Goal: Information Seeking & Learning: Understand process/instructions

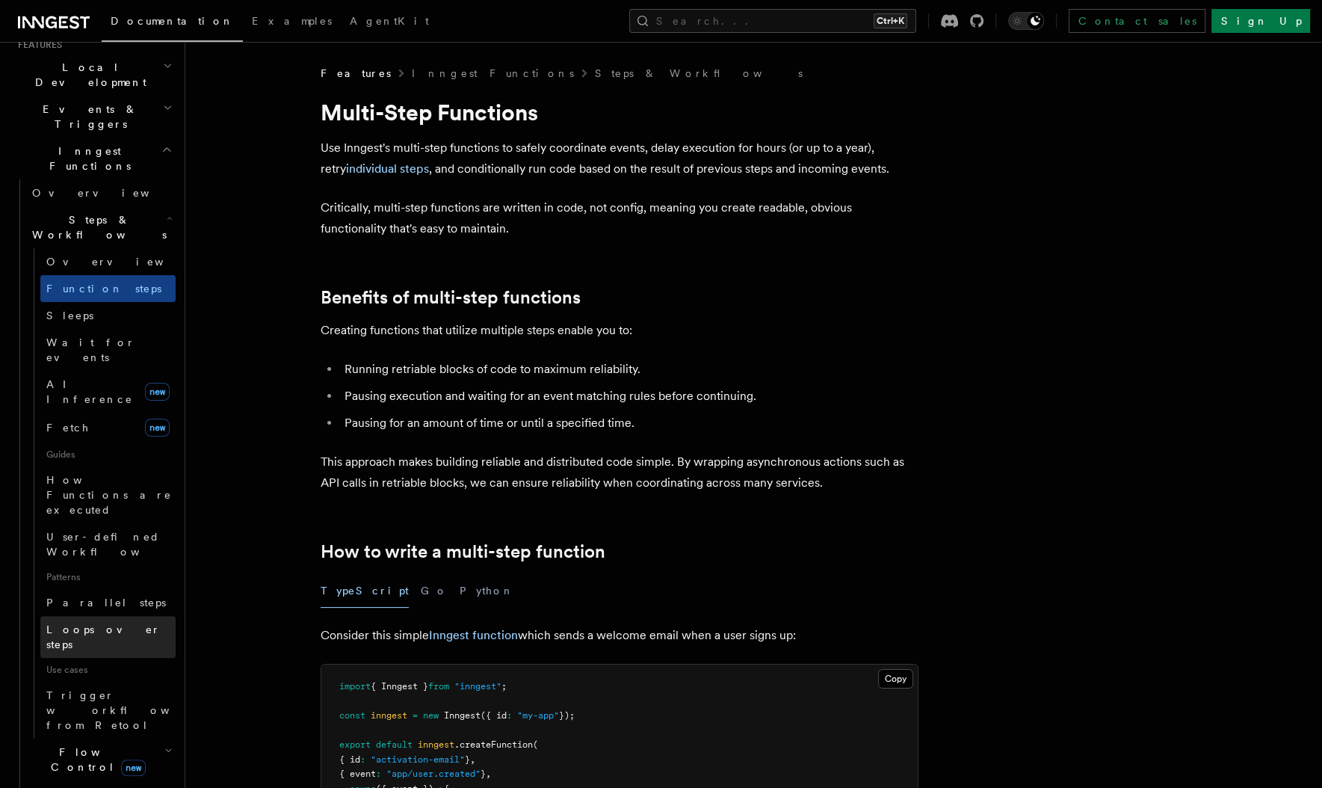
scroll to position [374, 0]
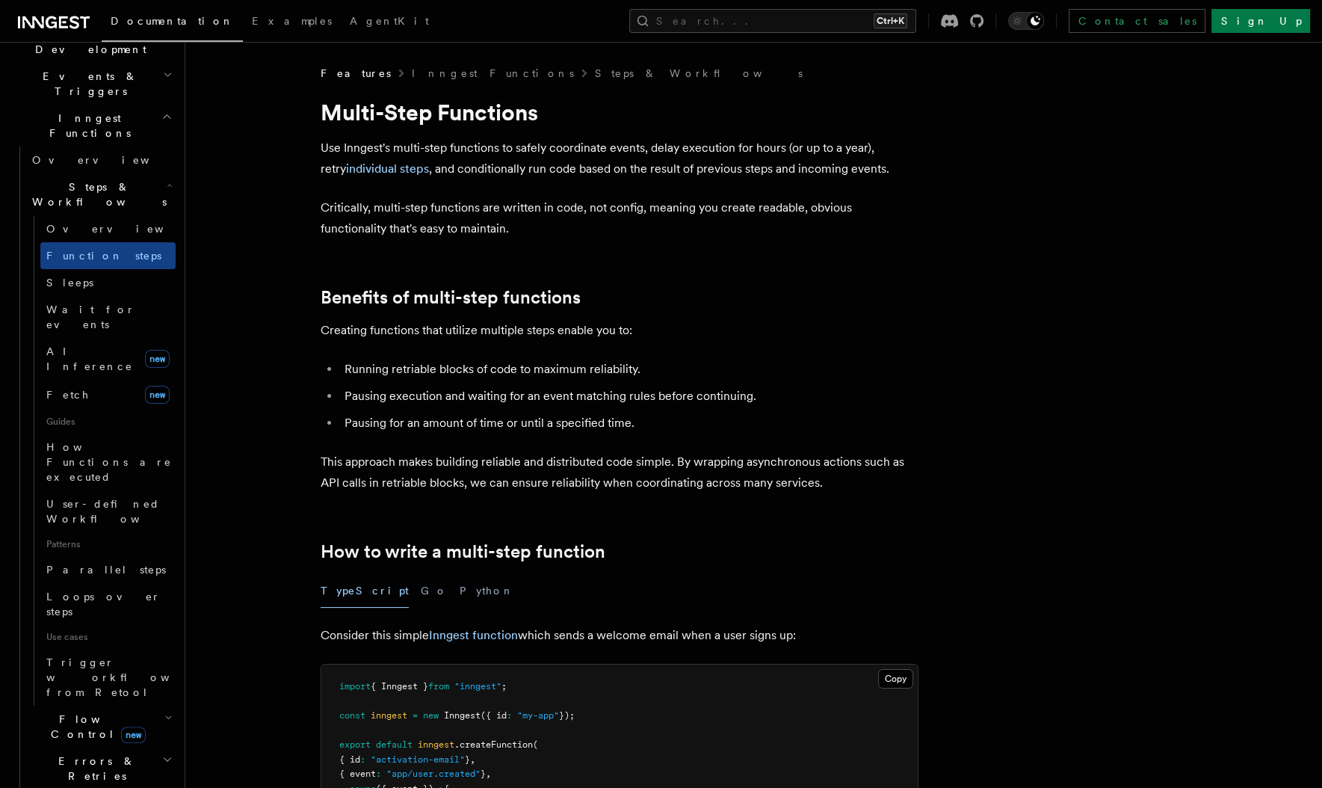
click at [84, 711] on span "Flow Control new" at bounding box center [95, 726] width 138 height 30
click at [90, 774] on link "[PERSON_NAME] new" at bounding box center [107, 789] width 135 height 30
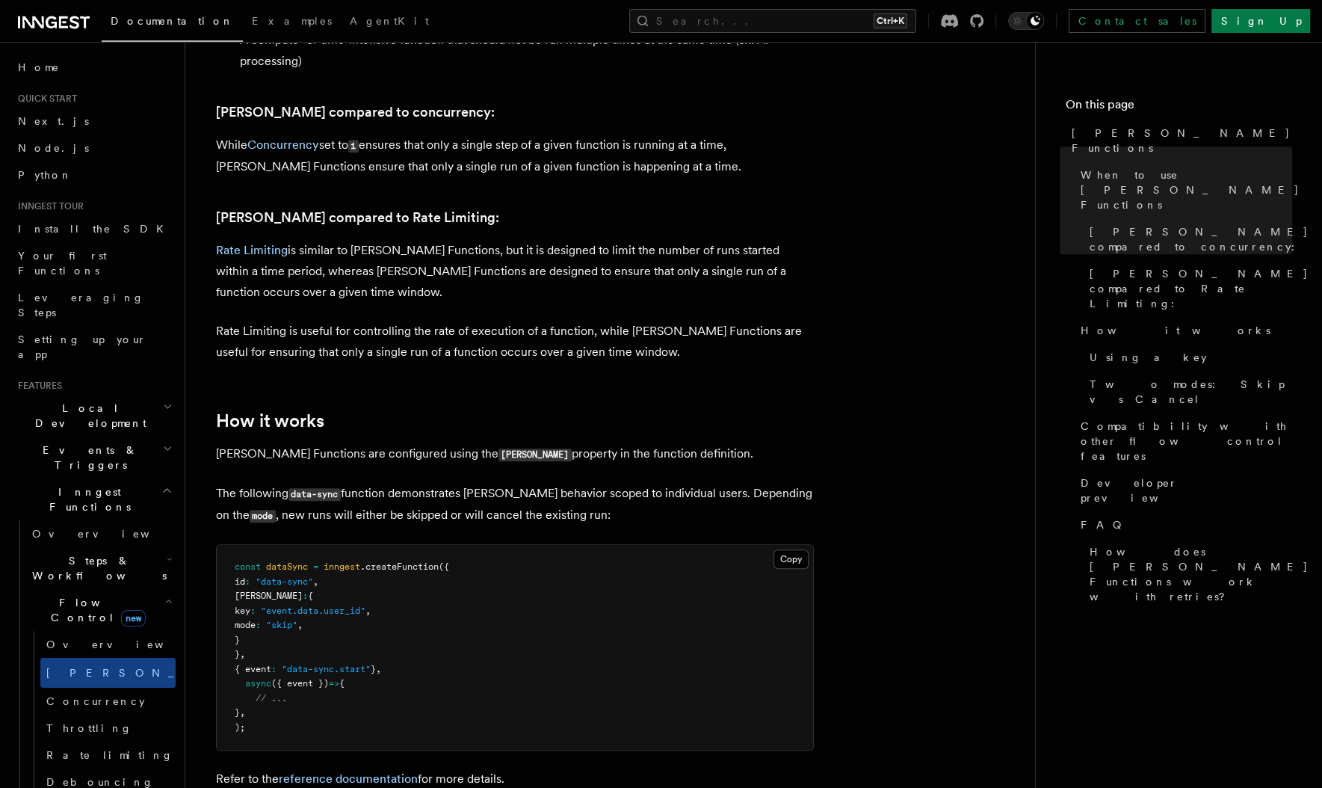
scroll to position [971, 0]
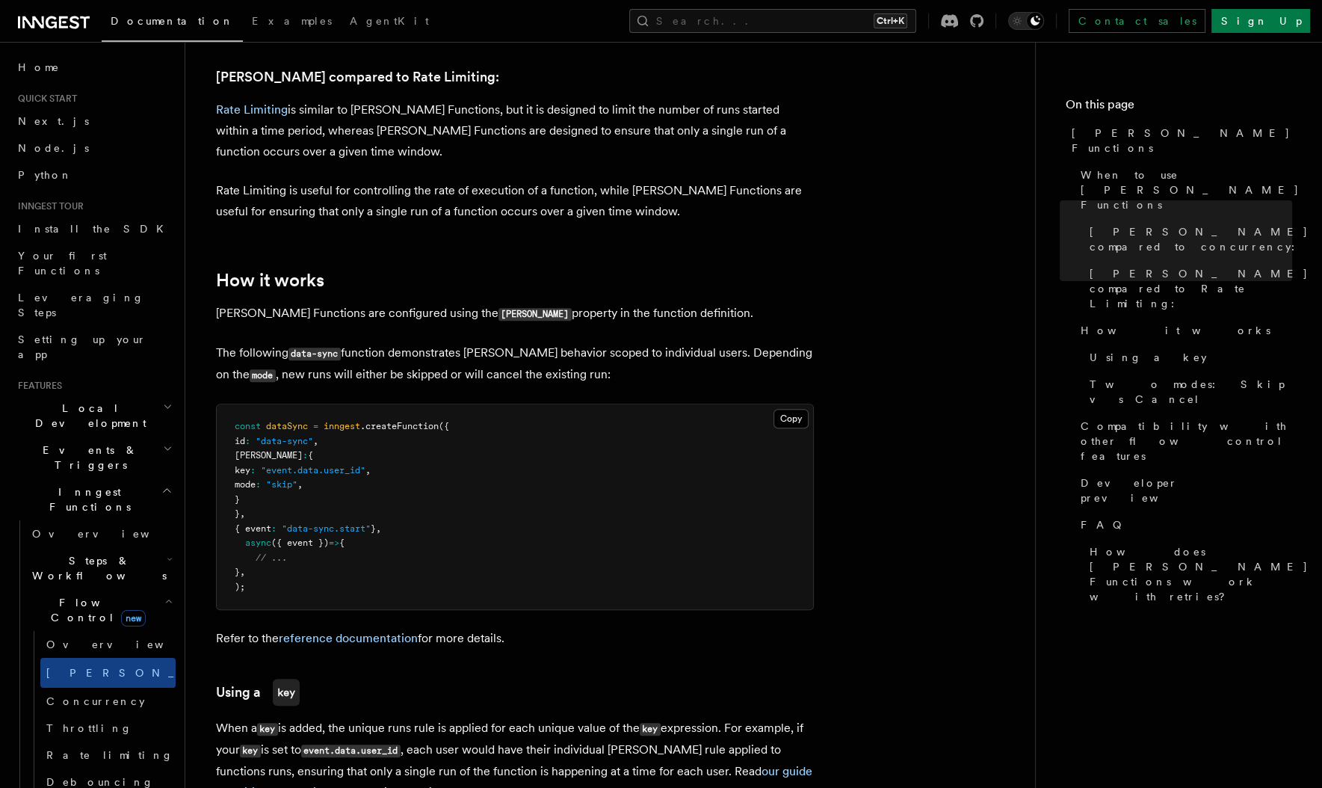
click at [418, 421] on span ".createFunction" at bounding box center [399, 426] width 78 height 10
click at [418, 413] on pre "const dataSync = inngest .createFunction ({ id : "data-sync" , singleton : { ke…" at bounding box center [515, 506] width 596 height 205
click at [404, 412] on pre "const dataSync = inngest .createFunction ({ id : "data-sync" , singleton : { ke…" at bounding box center [515, 506] width 596 height 205
copy span "createFunction"
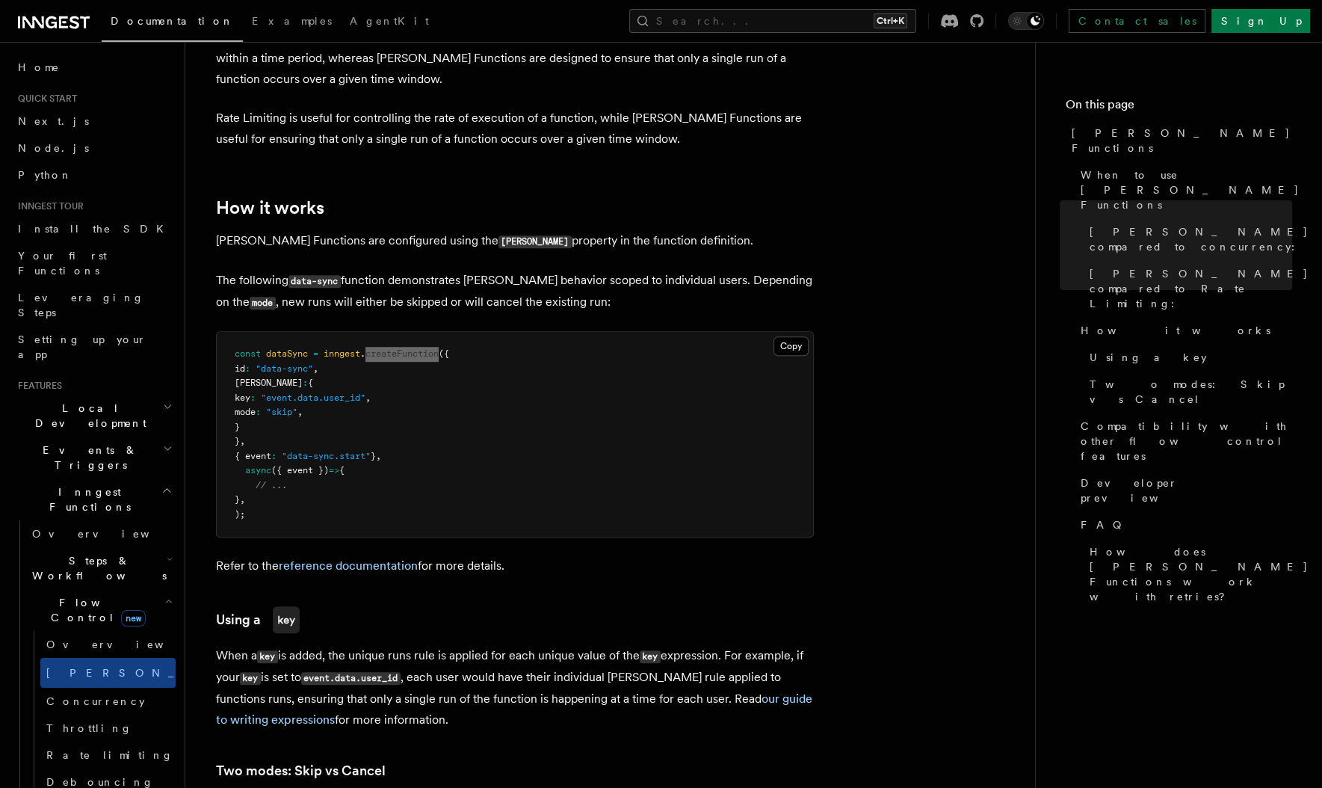
scroll to position [1046, 0]
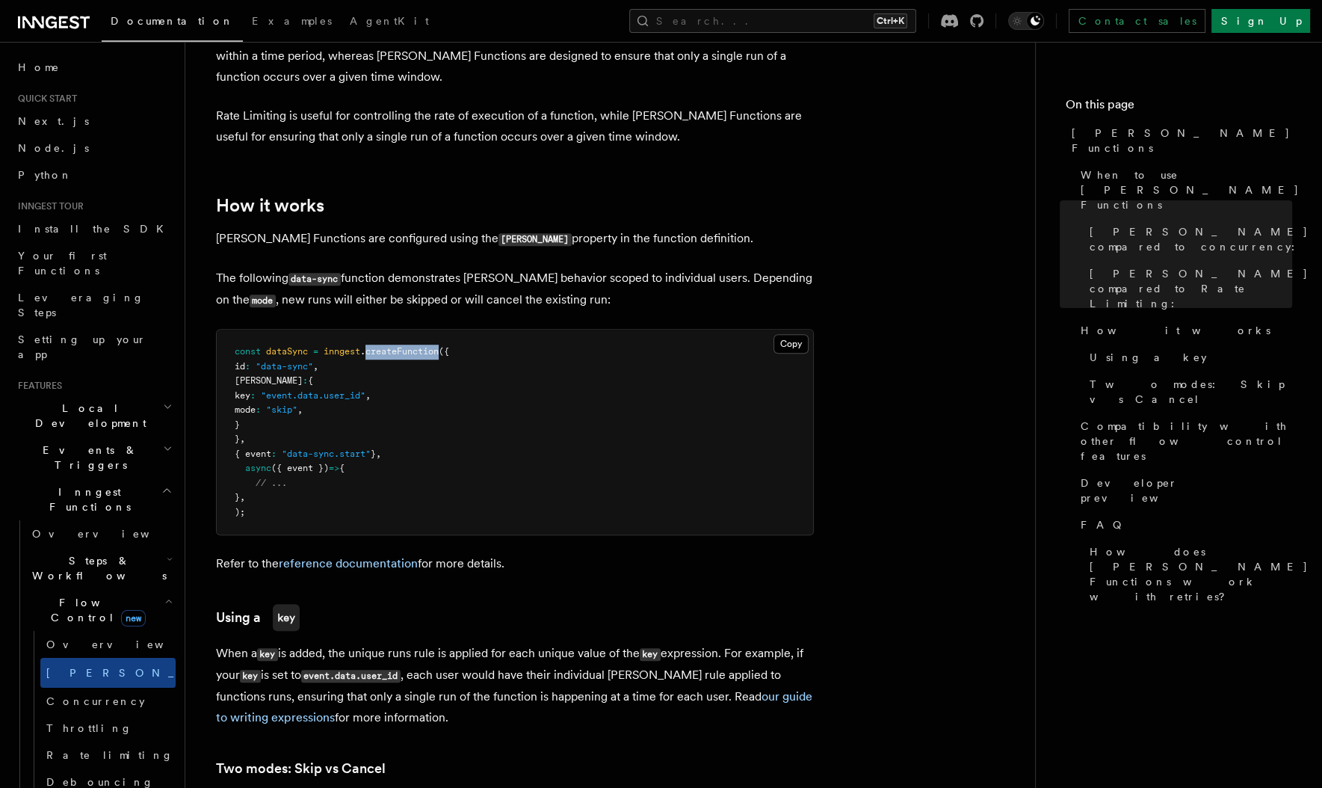
drag, startPoint x: 279, startPoint y: 399, endPoint x: 369, endPoint y: 348, distance: 103.7
click at [369, 348] on pre "const dataSync = inngest .createFunction ({ id : "data-sync" , singleton : { ke…" at bounding box center [515, 432] width 596 height 205
copy code "singleton : { key : "event.data.user_id" , mode : "skip" , }"
click at [450, 350] on pre "const dataSync = inngest .createFunction ({ id : "data-sync" , singleton : { ke…" at bounding box center [515, 432] width 596 height 205
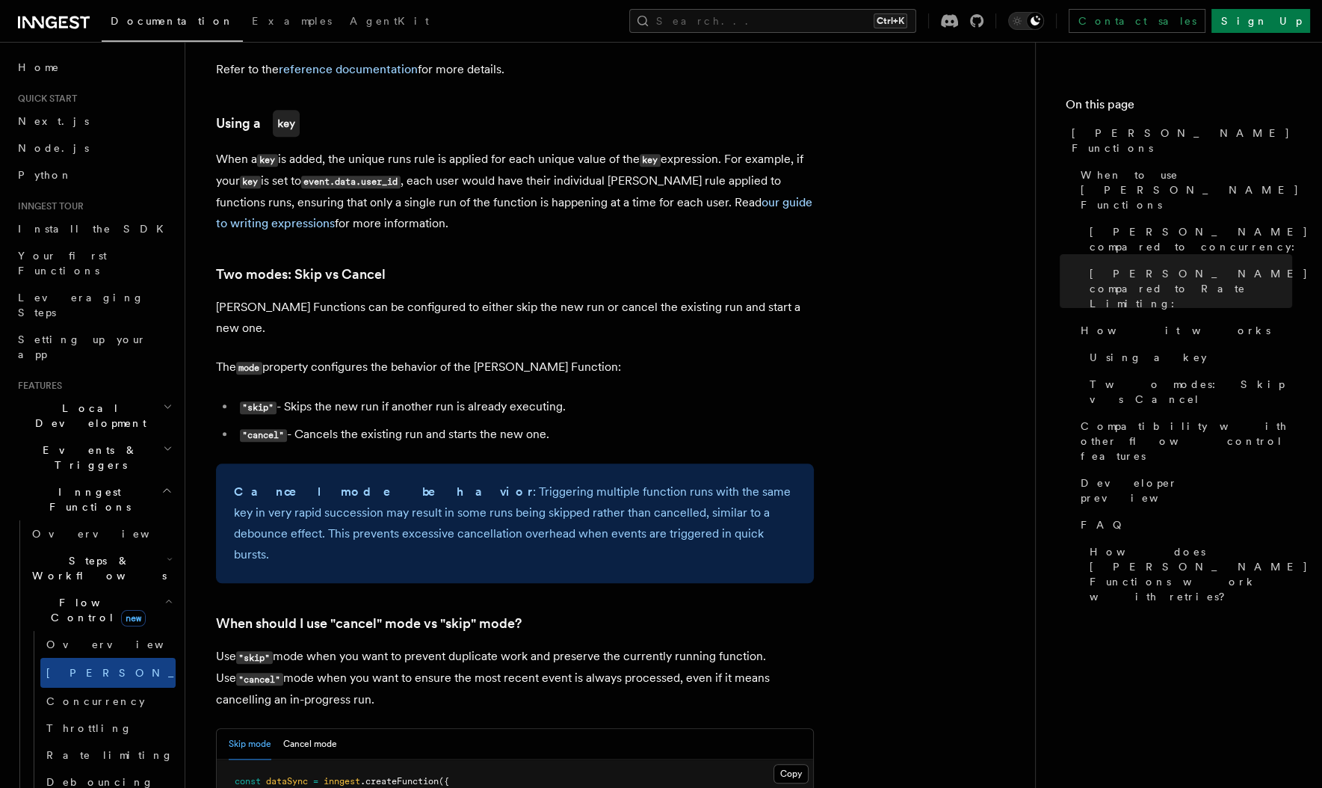
scroll to position [1420, 0]
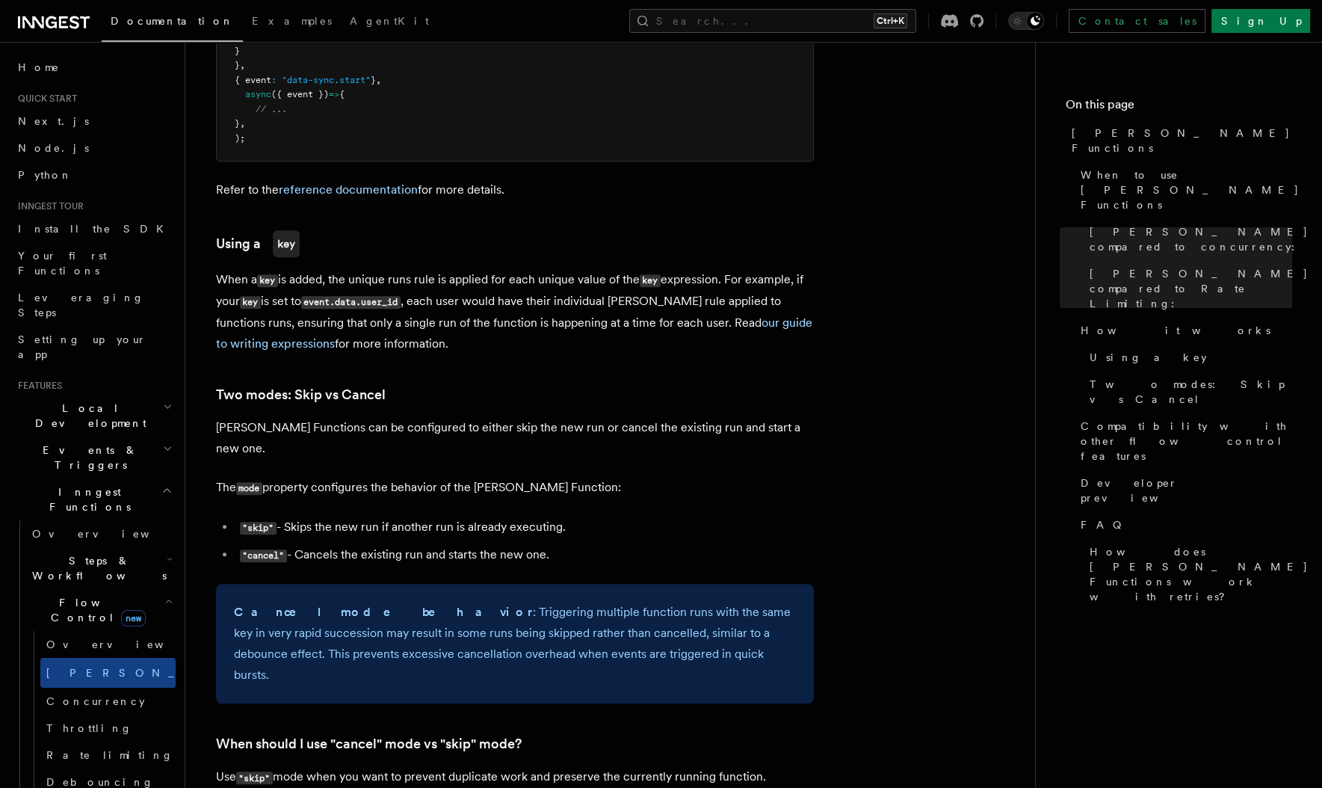
click at [257, 549] on code ""cancel"" at bounding box center [263, 555] width 47 height 13
copy code "cancel"
